Goal: Browse casually

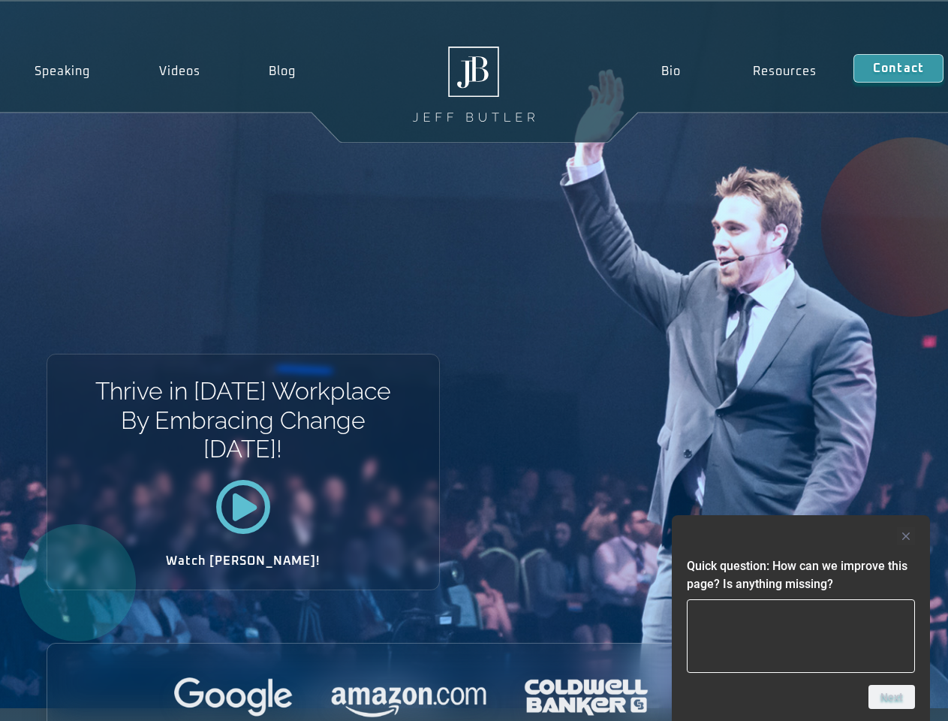
click at [474, 360] on div "Thrive in [DATE] Workplace By Embracing Change [DATE]! Watch [PERSON_NAME]!" at bounding box center [474, 355] width 948 height 706
click at [801, 536] on div at bounding box center [801, 536] width 228 height 18
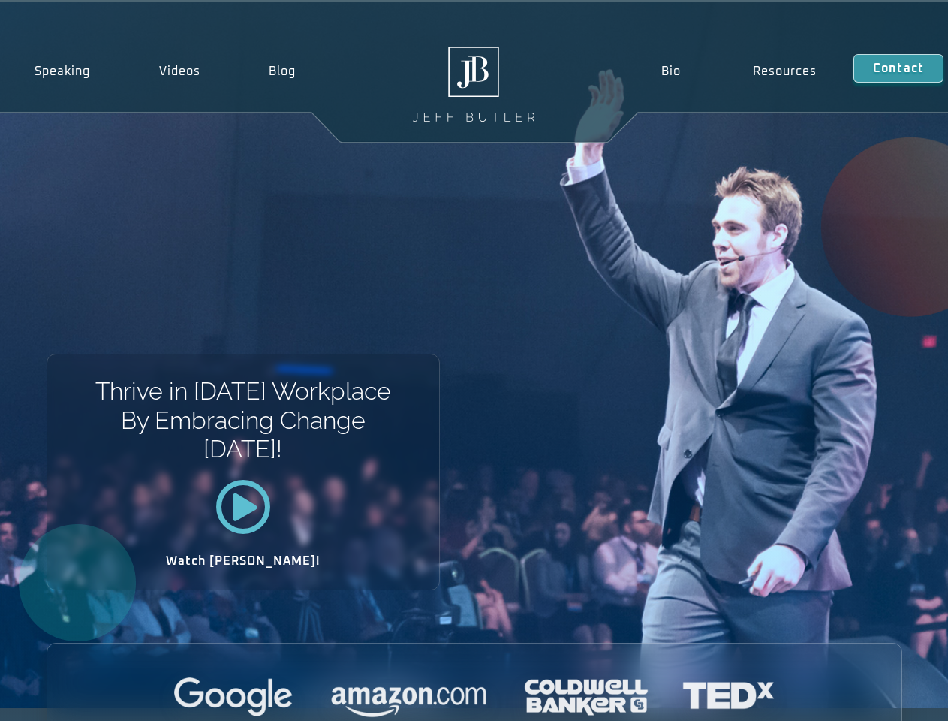
click at [892, 697] on div at bounding box center [474, 697] width 854 height 41
